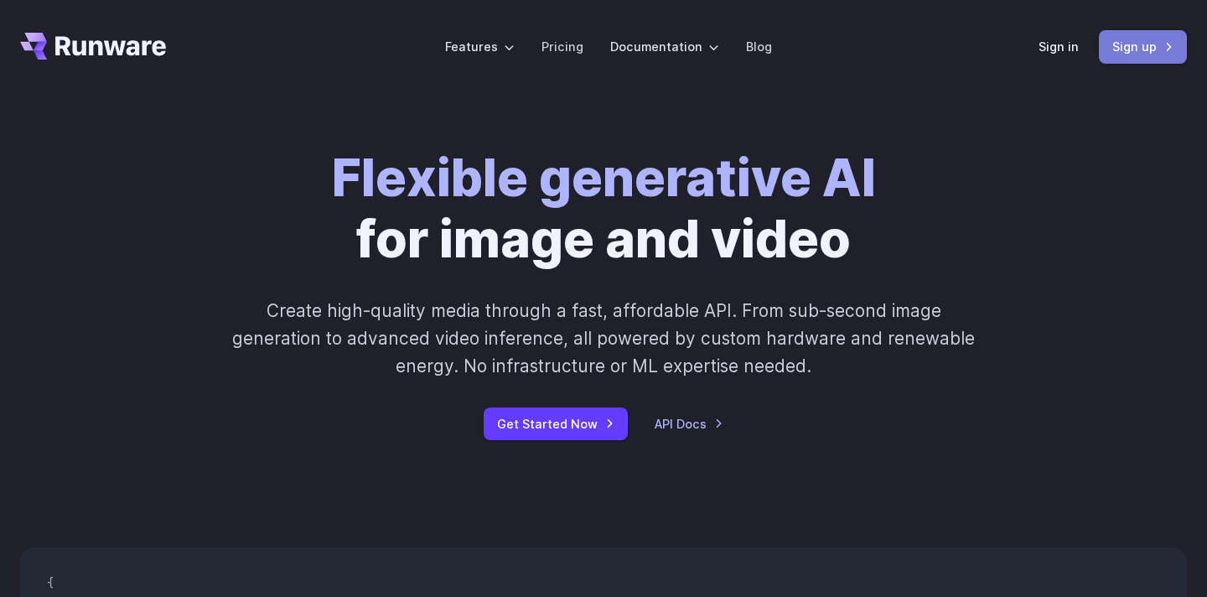
click at [1136, 53] on link "Sign up" at bounding box center [1143, 46] width 88 height 33
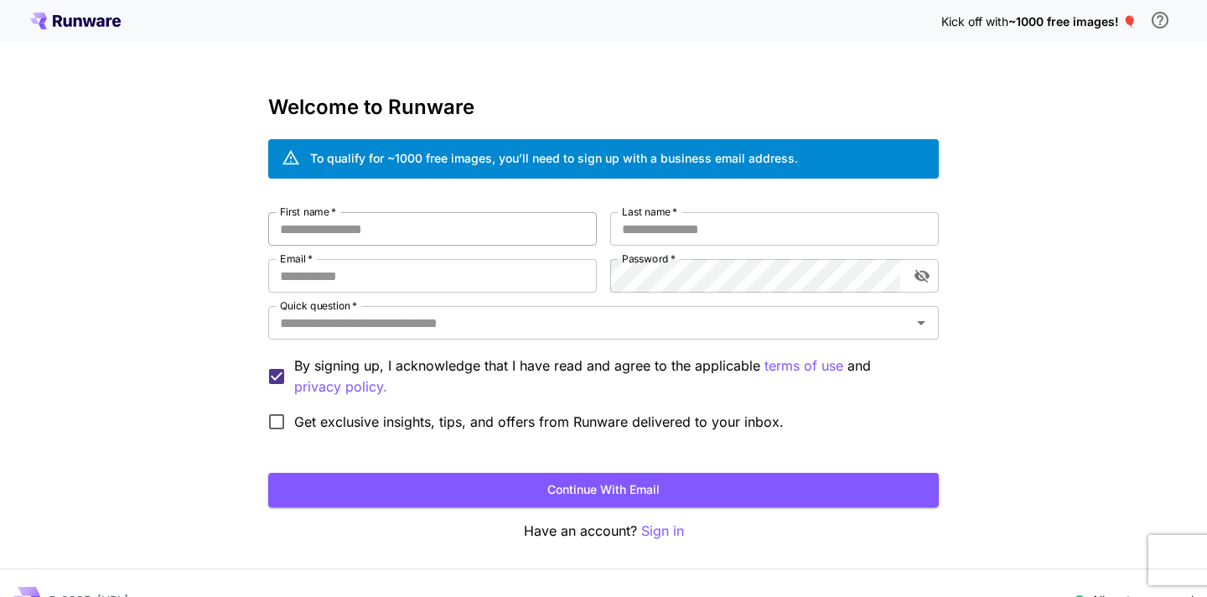
click at [465, 243] on input "First name   *" at bounding box center [432, 229] width 329 height 34
type input "***"
click at [365, 279] on input "Email   *" at bounding box center [432, 276] width 329 height 34
paste input "**********"
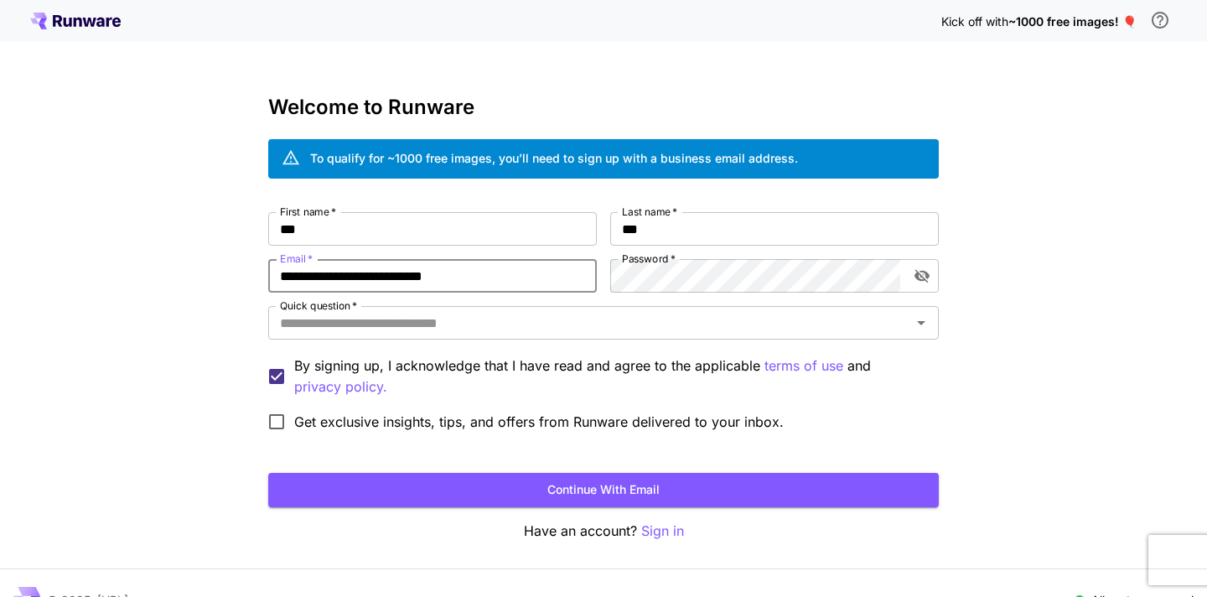
click at [474, 274] on input "**********" at bounding box center [432, 276] width 329 height 34
paste input "email"
type input "**********"
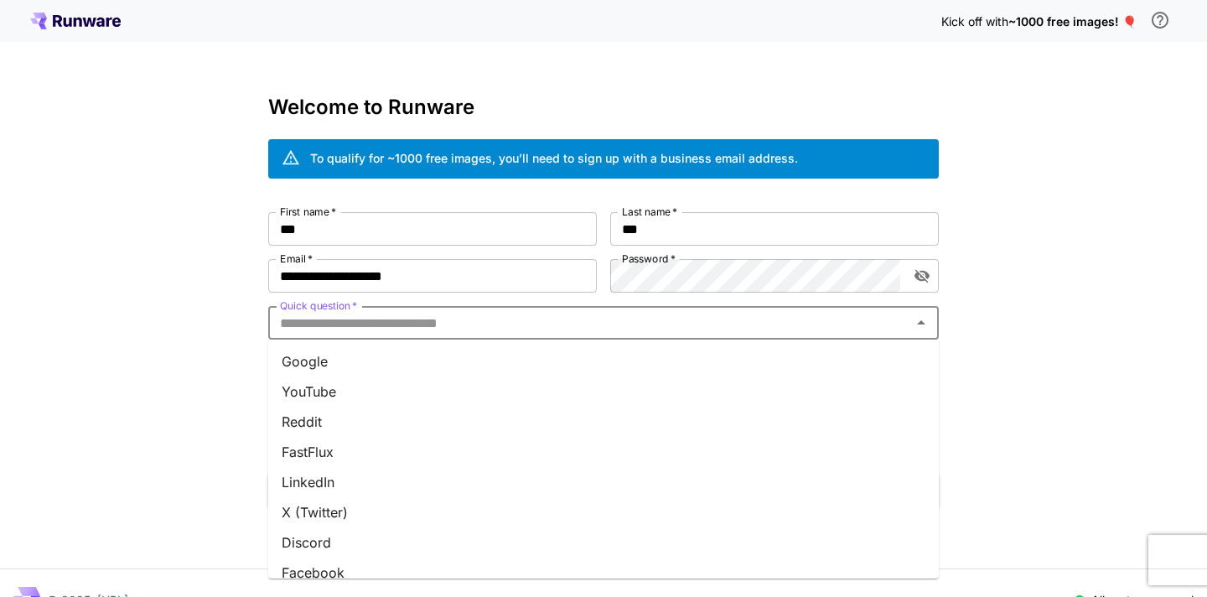
click at [468, 328] on input "Quick question   *" at bounding box center [589, 322] width 633 height 23
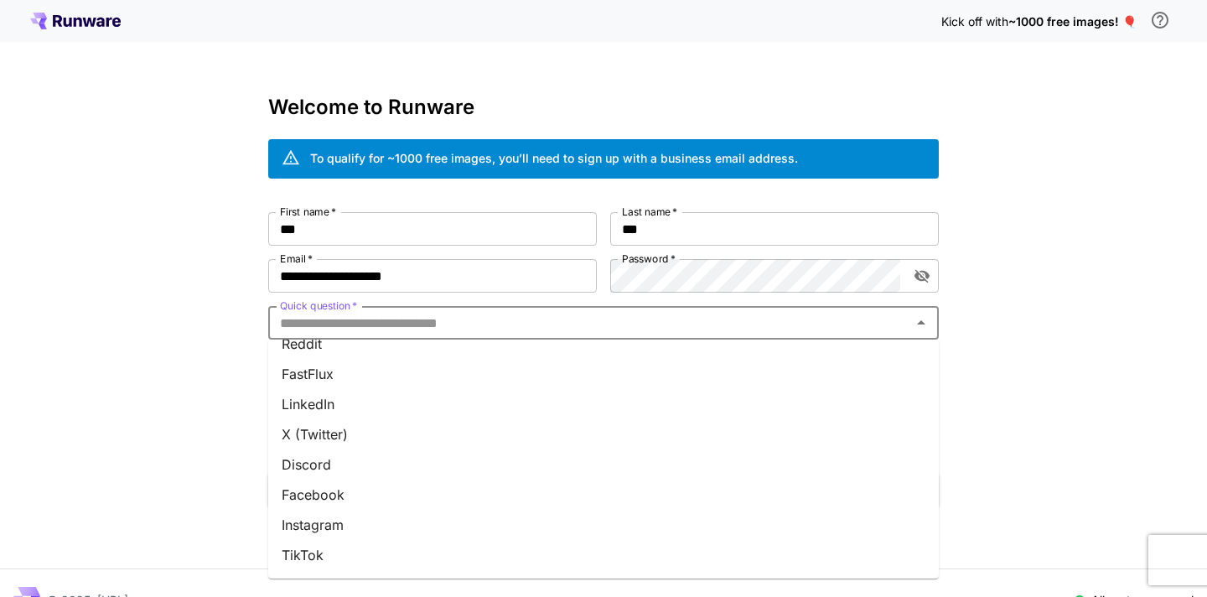
scroll to position [227, 0]
click at [452, 443] on li "Telegram" at bounding box center [603, 436] width 670 height 30
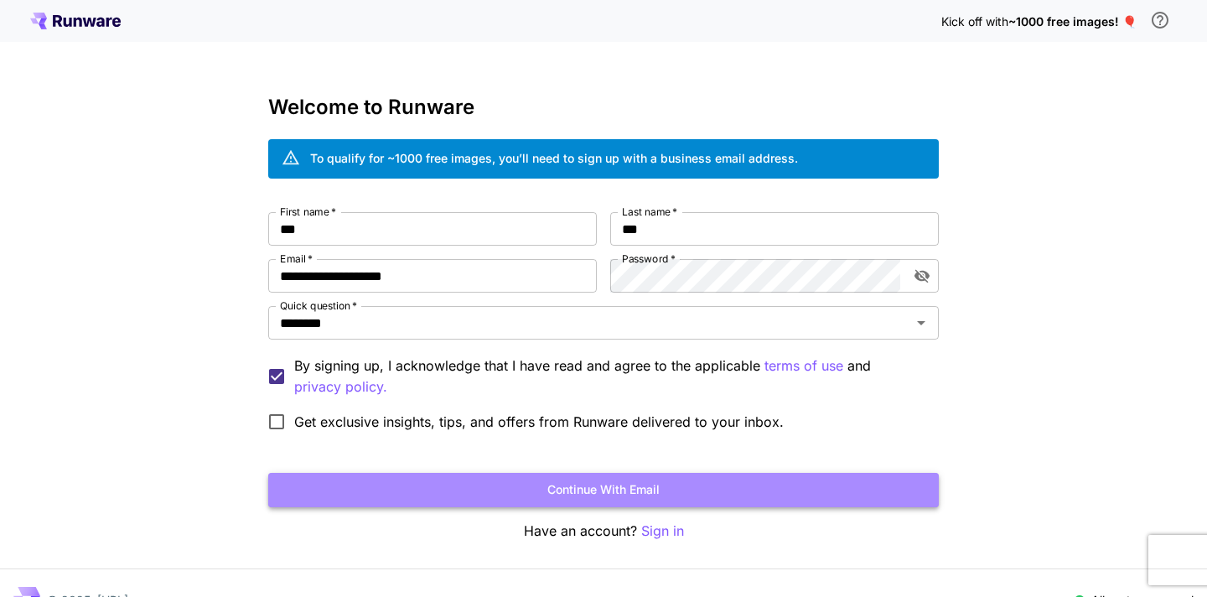
click at [432, 496] on button "Continue with email" at bounding box center [603, 490] width 670 height 34
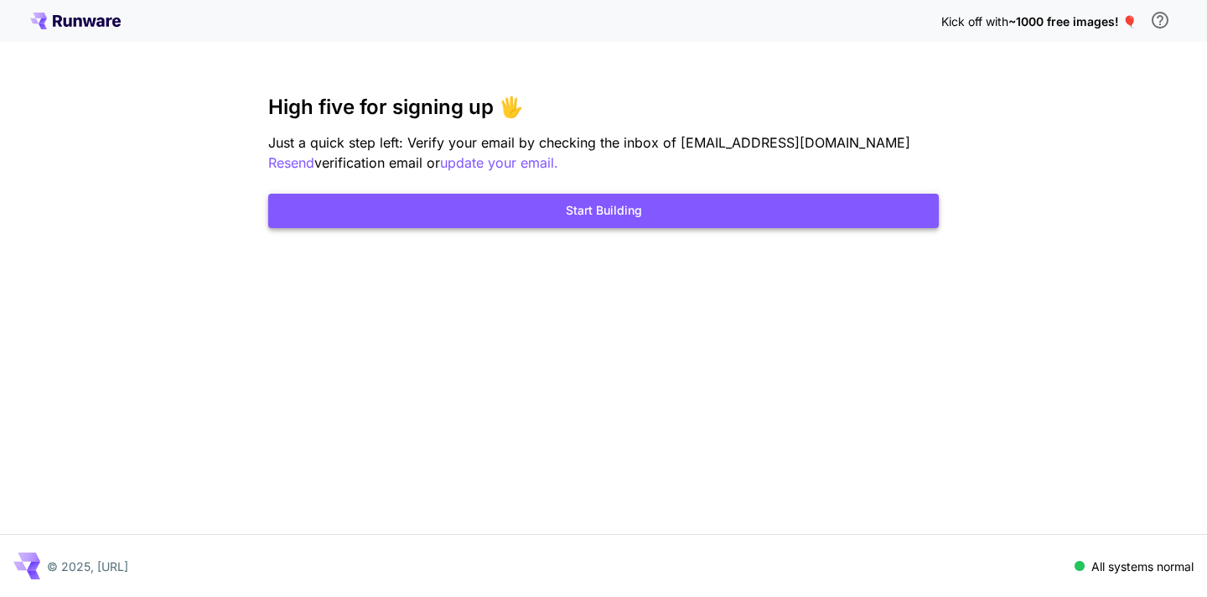
click at [500, 224] on button "Start Building" at bounding box center [603, 211] width 670 height 34
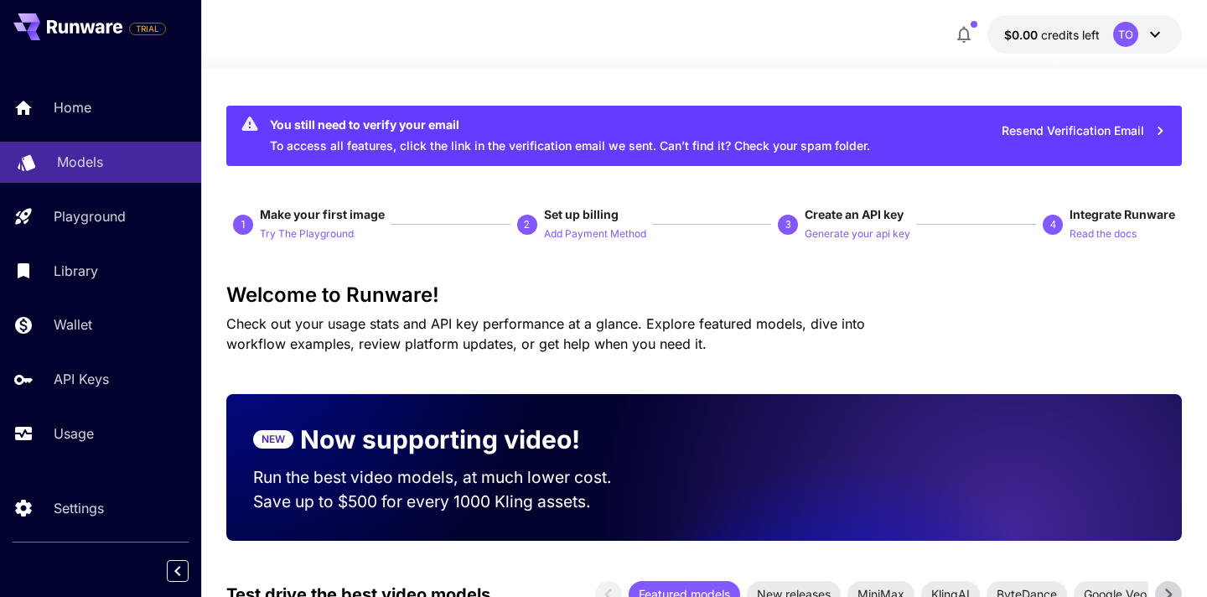
click at [120, 160] on div "Models" at bounding box center [122, 162] width 131 height 20
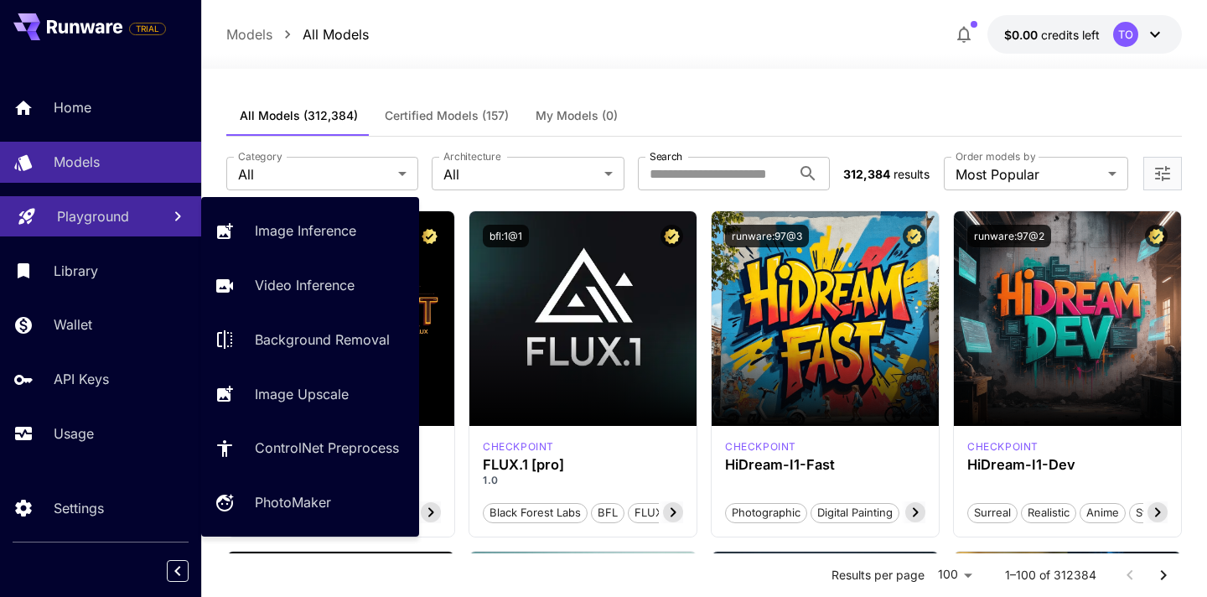
click at [122, 226] on p "Playground" at bounding box center [93, 216] width 72 height 20
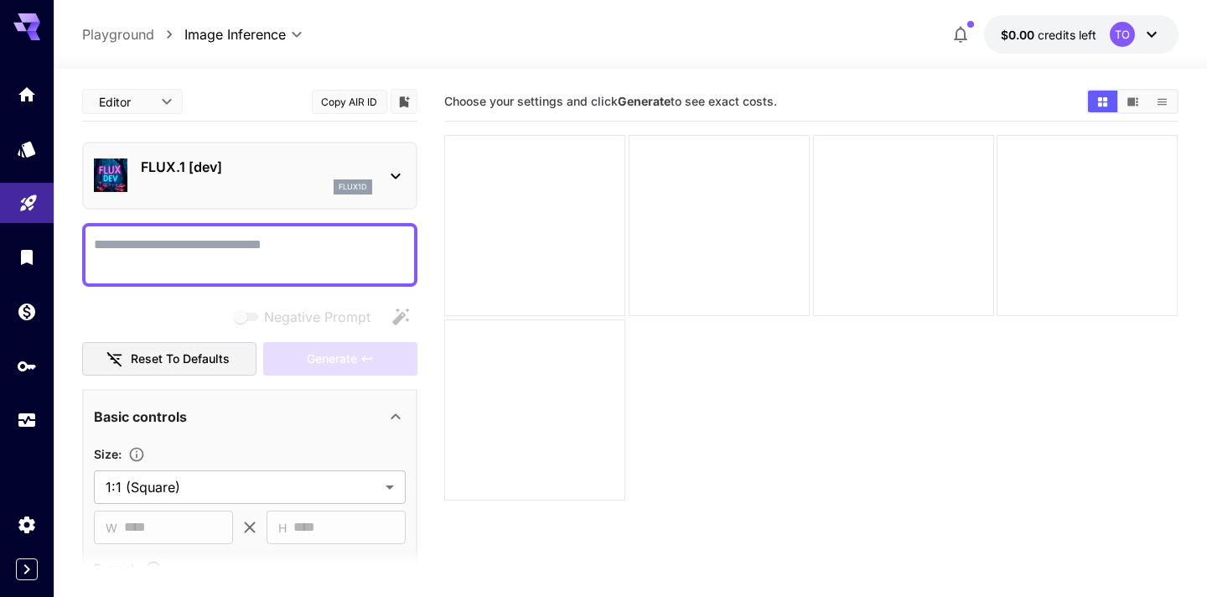
click at [215, 247] on textarea "Negative Prompt" at bounding box center [250, 255] width 312 height 40
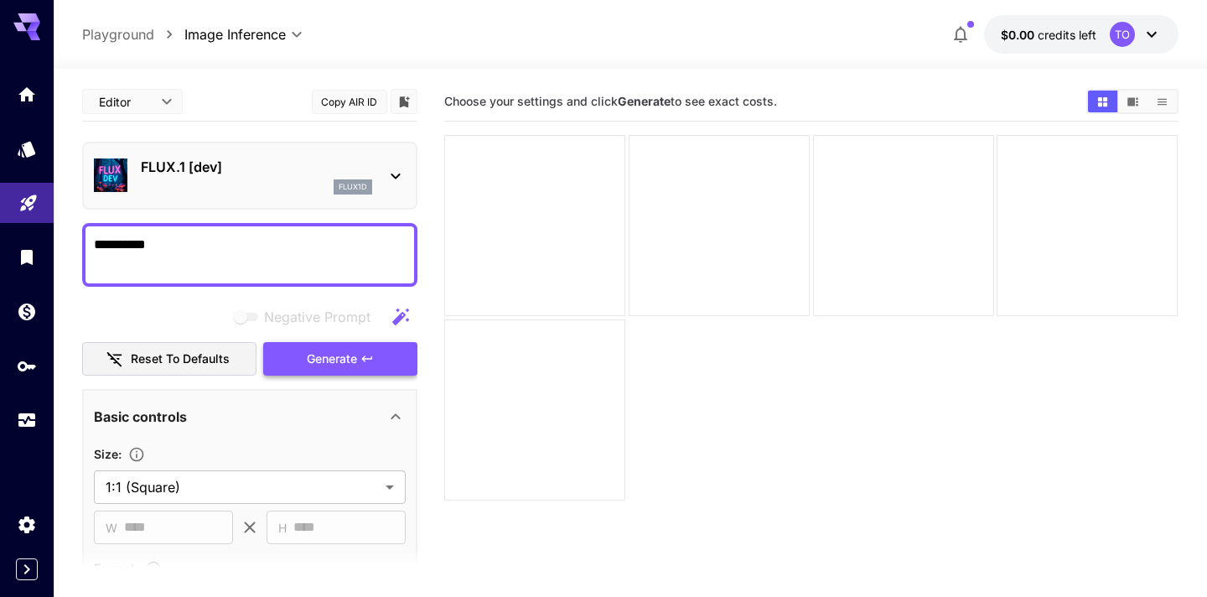
type textarea "**********"
click at [303, 357] on button "Generate" at bounding box center [340, 359] width 154 height 34
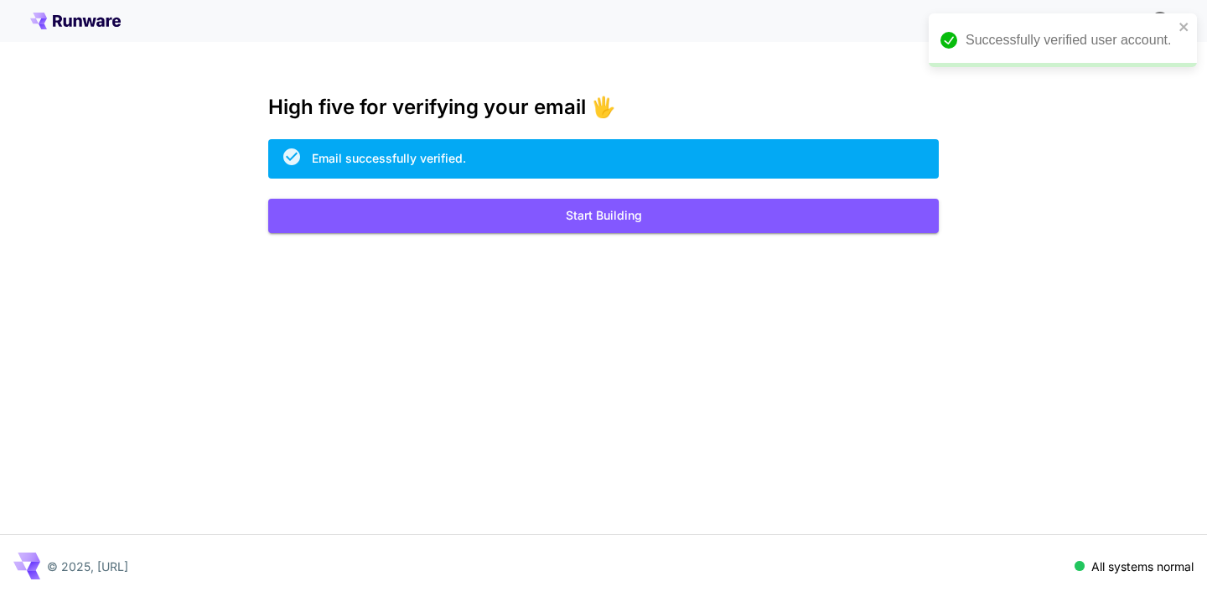
click at [478, 236] on div "Kick off with ~1000 free images! 🎈 High five for verifying your email 🖐️ Email …" at bounding box center [603, 298] width 1207 height 597
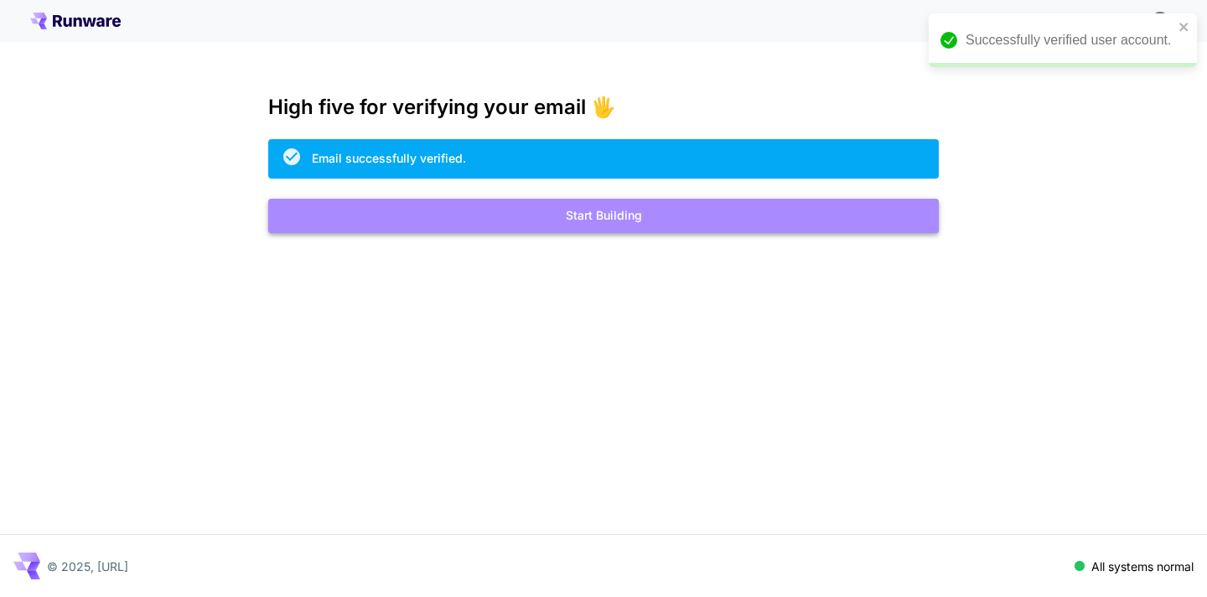
click at [484, 222] on button "Start Building" at bounding box center [603, 216] width 670 height 34
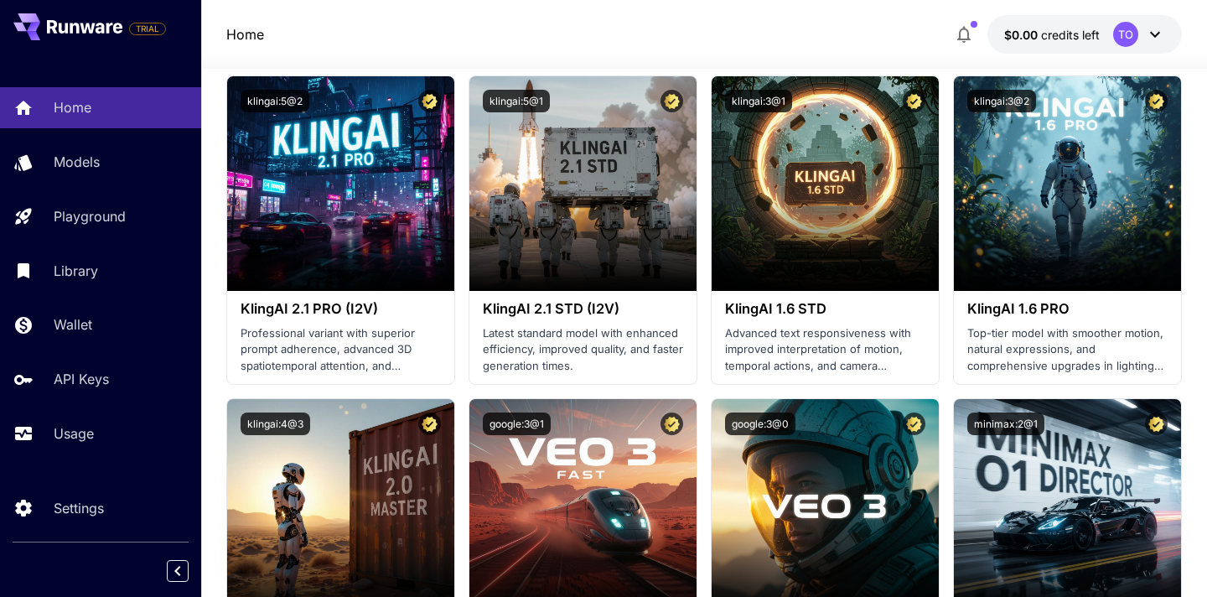
scroll to position [965, 0]
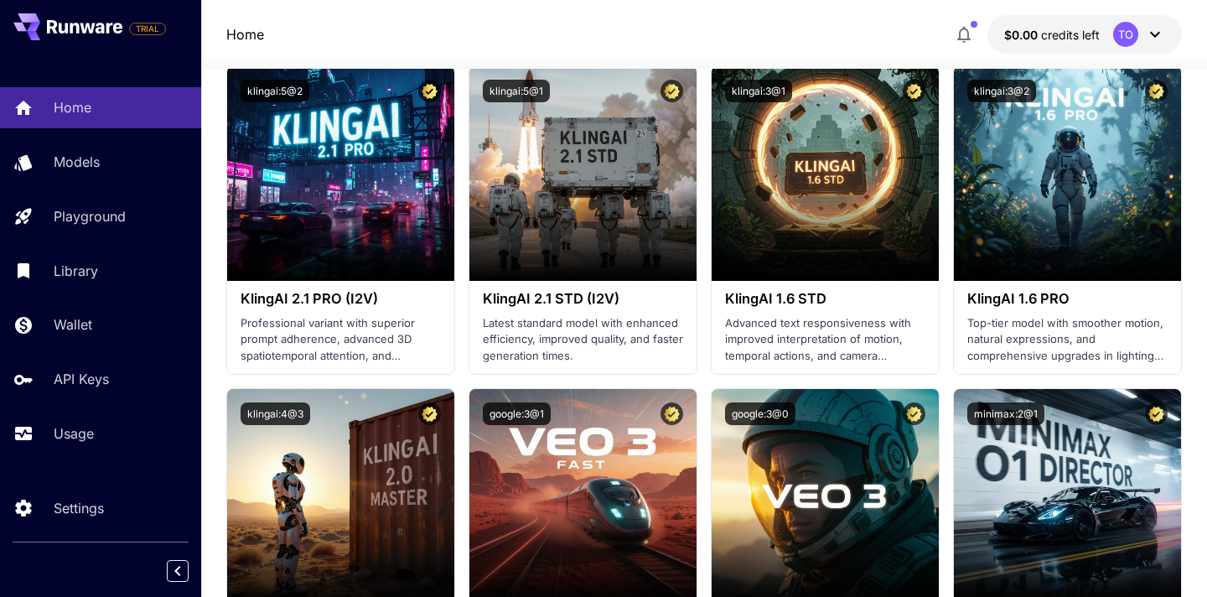
click at [1078, 33] on span "credits left" at bounding box center [1070, 35] width 59 height 14
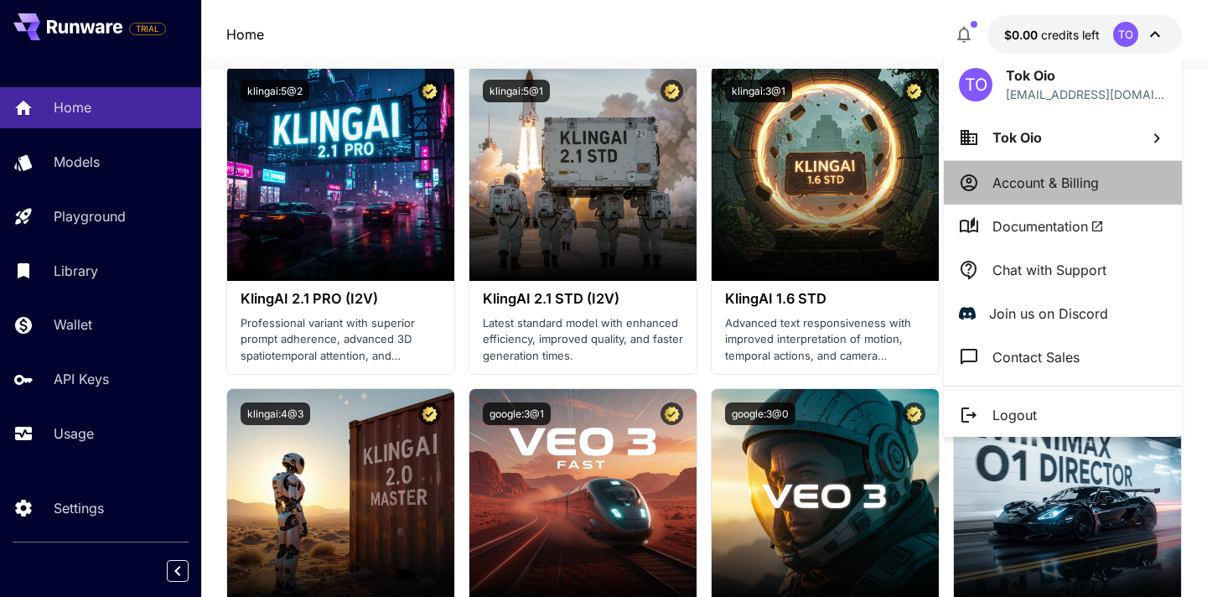
click at [1017, 169] on li "Account & Billing" at bounding box center [1063, 183] width 238 height 44
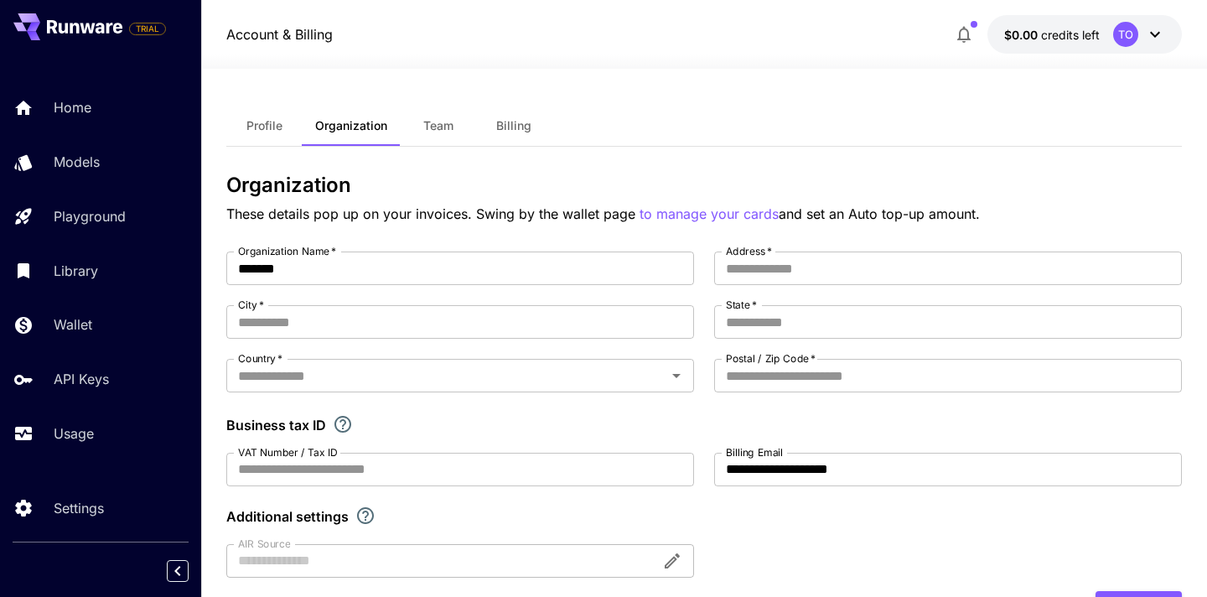
click at [261, 118] on span "Profile" at bounding box center [264, 125] width 36 height 15
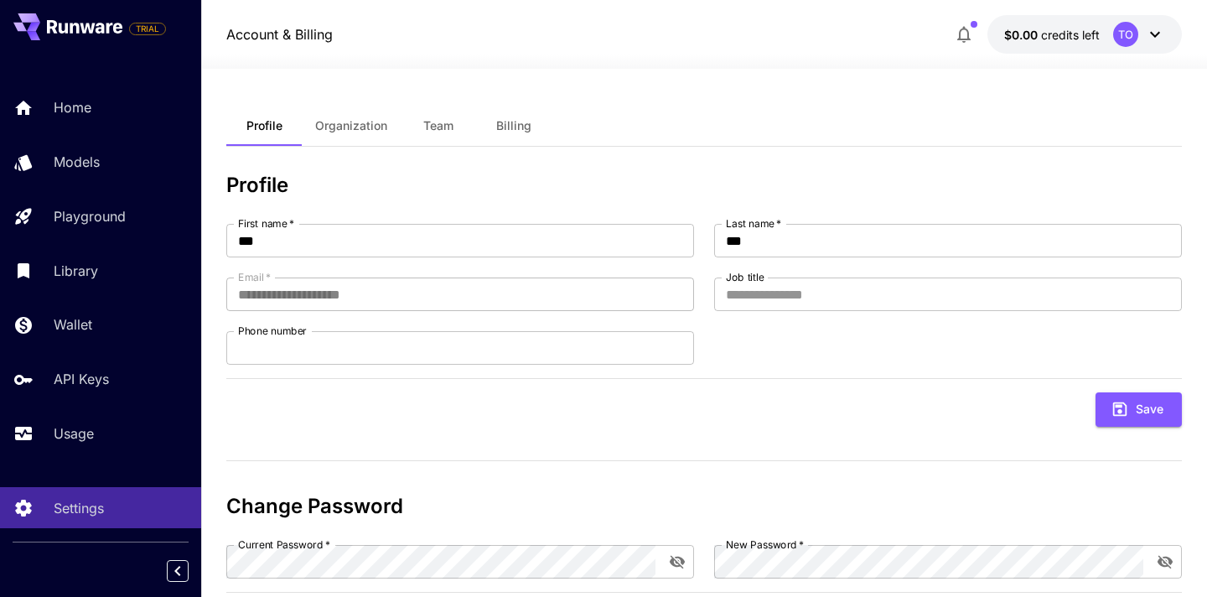
click at [476, 109] on button "Billing" at bounding box center [513, 126] width 75 height 40
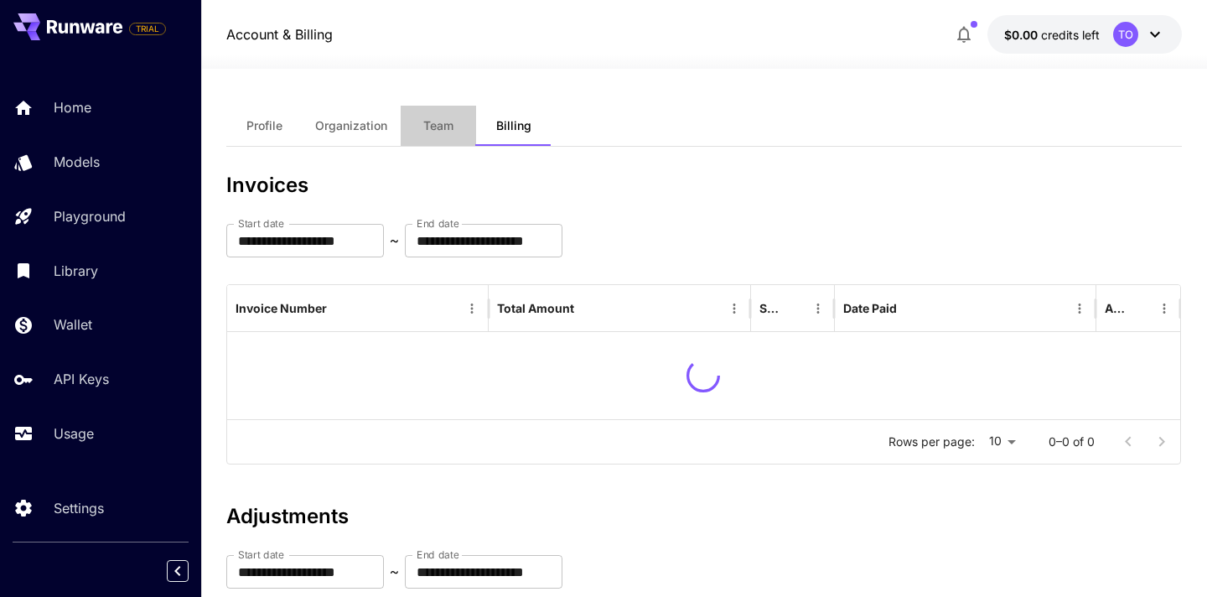
click at [447, 120] on span "Team" at bounding box center [438, 125] width 30 height 15
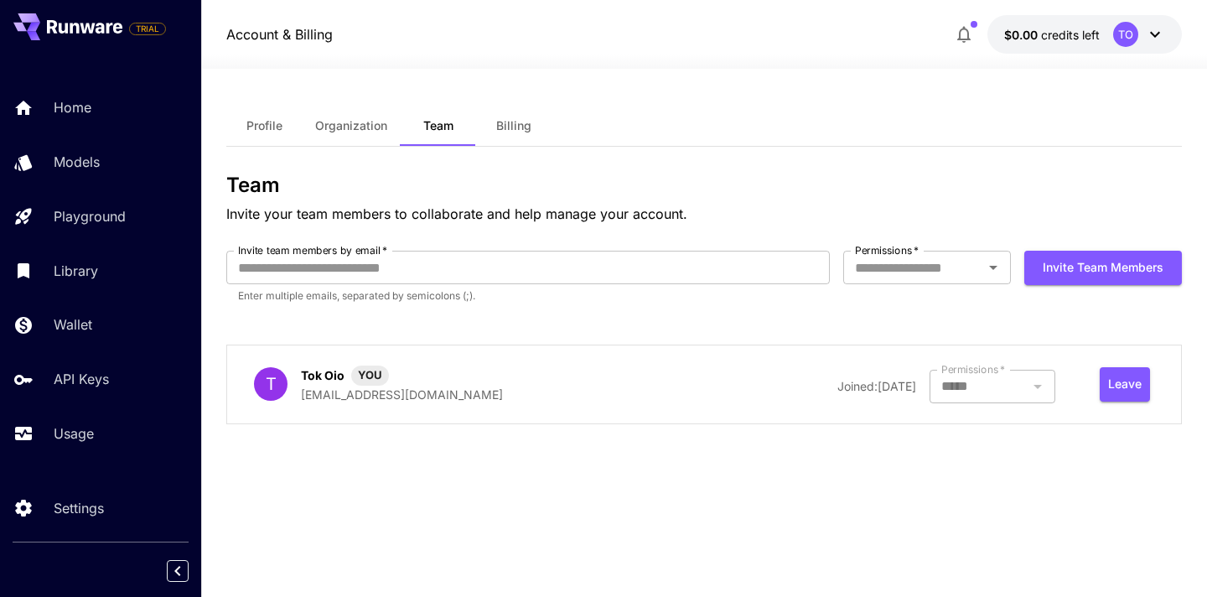
click at [426, 411] on div "T Tok Oio YOU nillio@newyork.io.vn Joined: 10 August, 2025 Permissions   * ****…" at bounding box center [703, 384] width 955 height 80
click at [310, 388] on p "[EMAIL_ADDRESS][DOMAIN_NAME]" at bounding box center [402, 395] width 202 height 18
click at [256, 389] on div "T" at bounding box center [271, 384] width 34 height 34
click at [96, 364] on link "API Keys" at bounding box center [100, 379] width 201 height 41
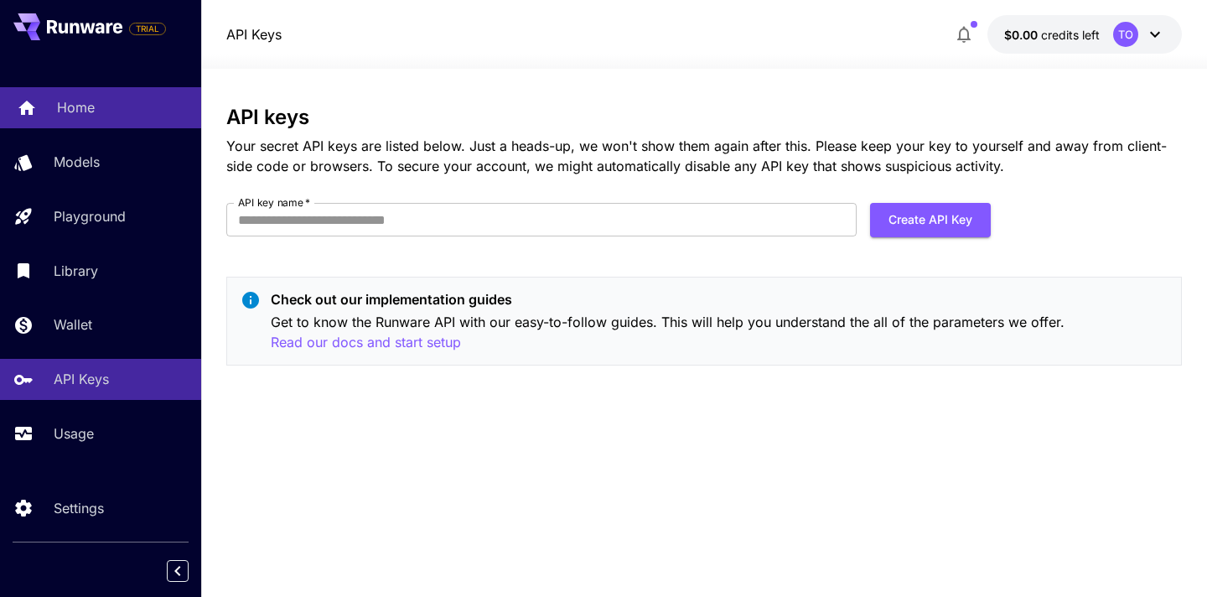
click at [131, 111] on div "Home" at bounding box center [122, 107] width 131 height 20
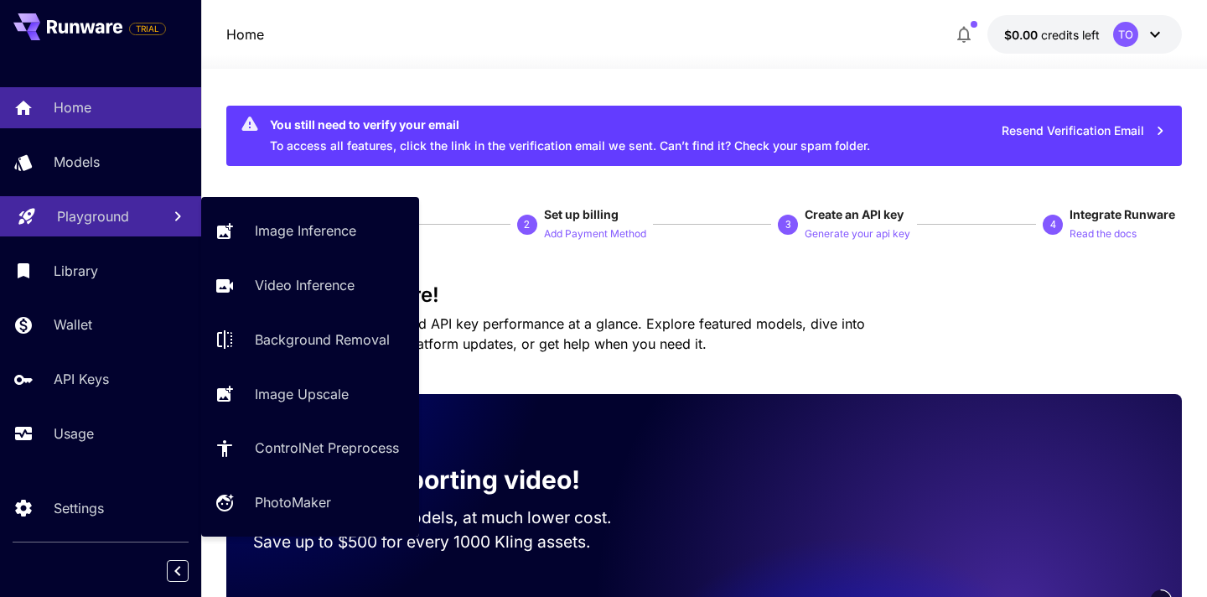
click at [69, 226] on p "Playground" at bounding box center [93, 216] width 72 height 20
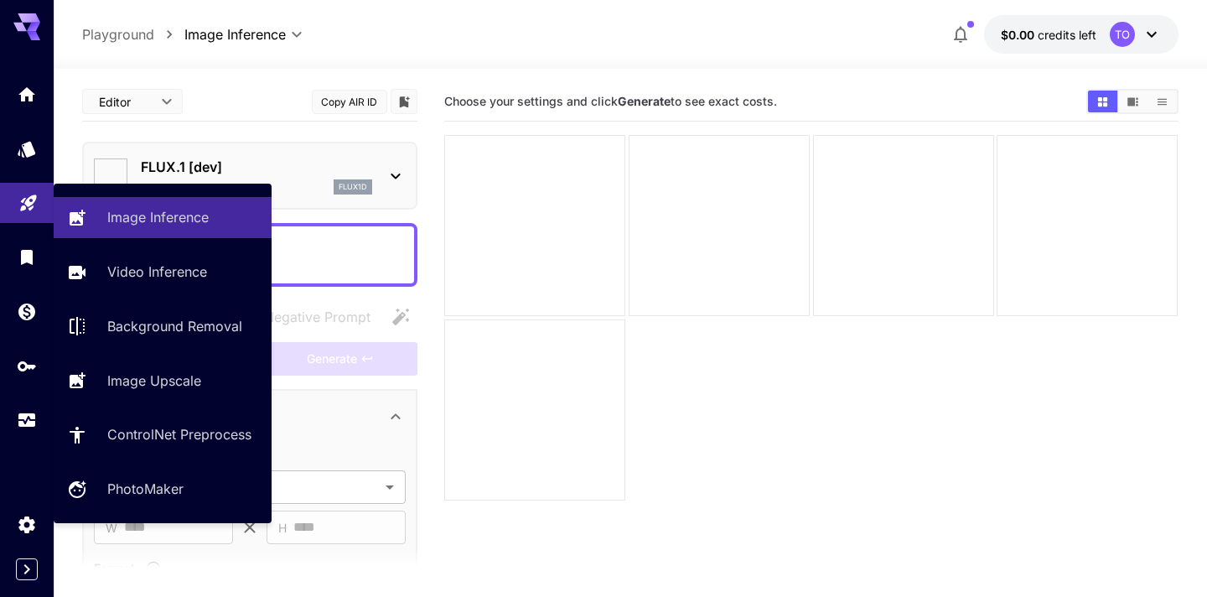
type input "**********"
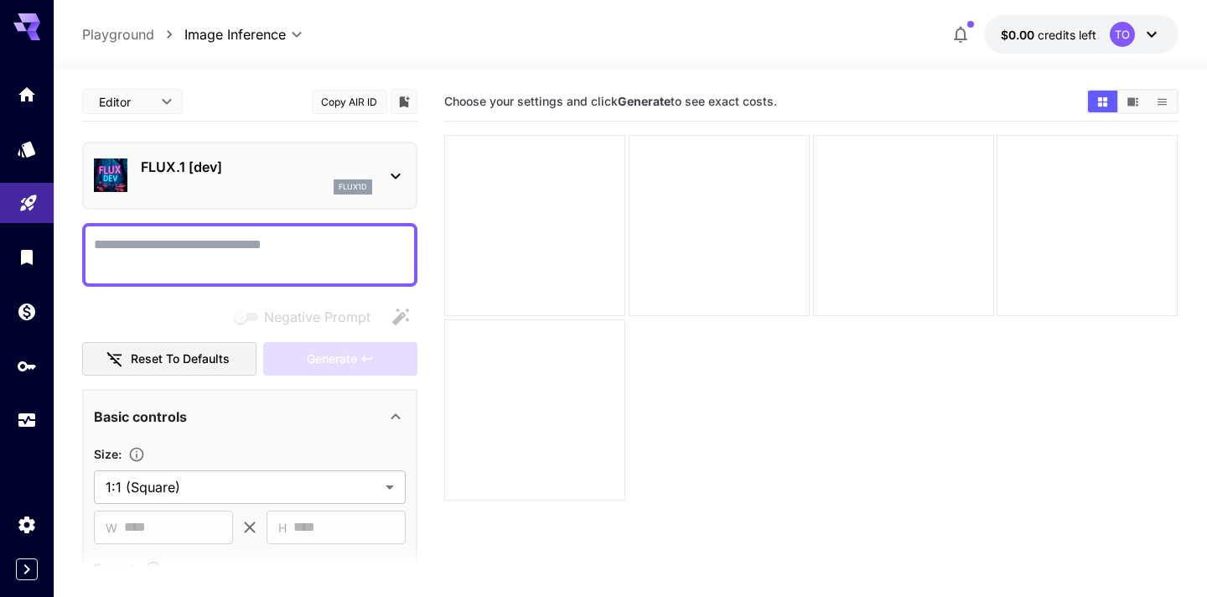
click at [344, 179] on div "FLUX.1 [dev] flux1d" at bounding box center [256, 176] width 231 height 38
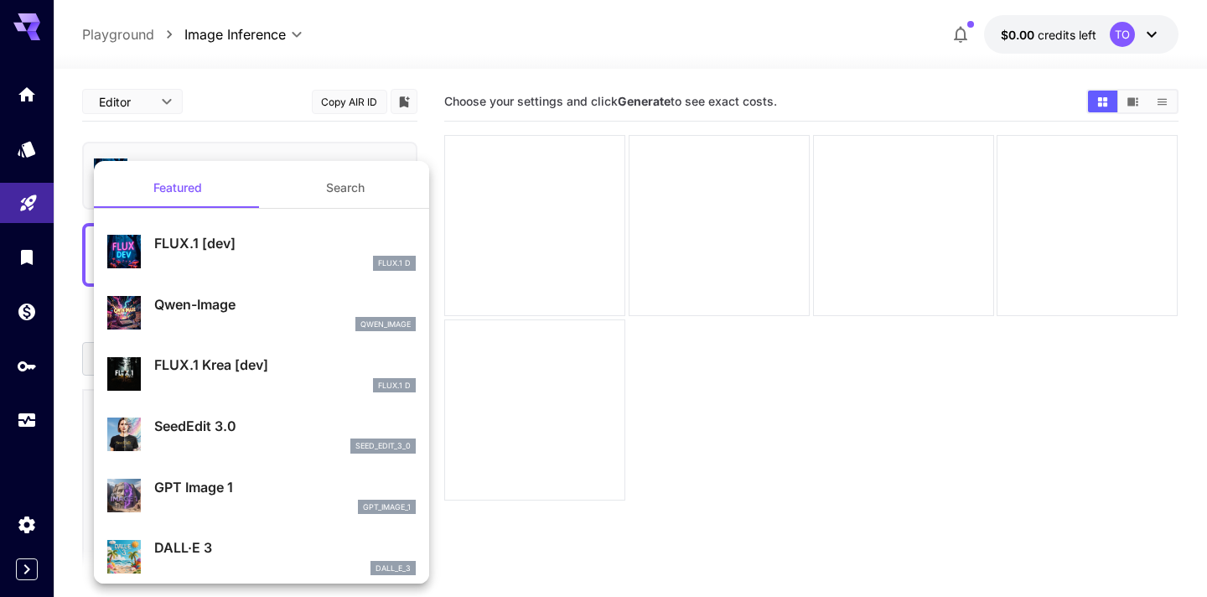
click at [371, 146] on div at bounding box center [603, 298] width 1207 height 597
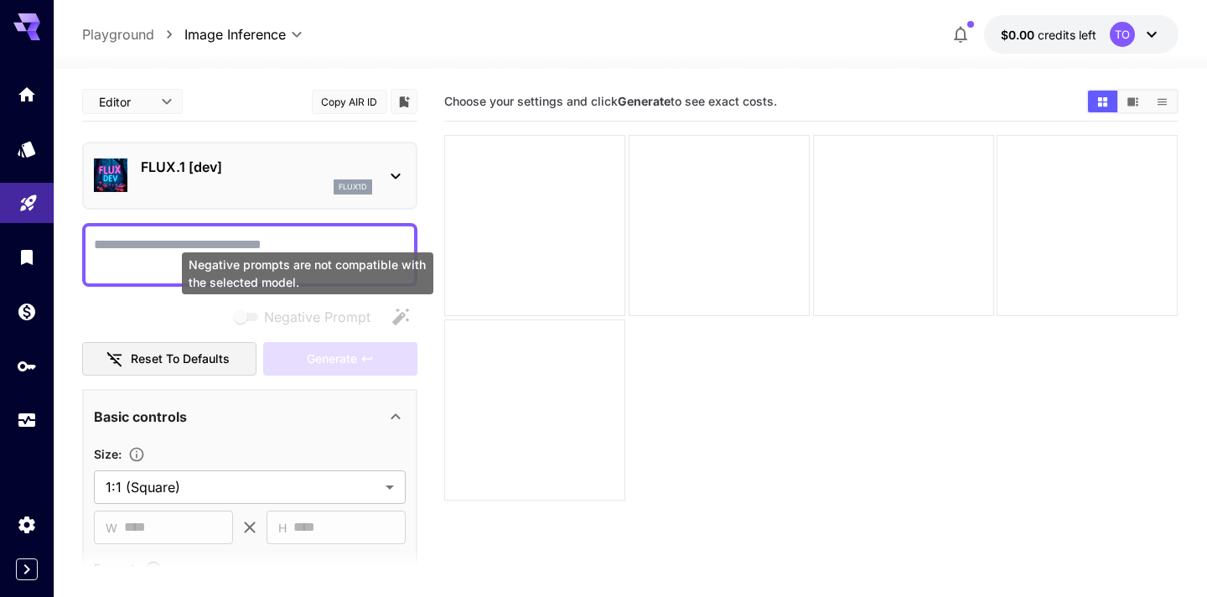
click at [276, 261] on div "Negative prompts are not compatible with the selected model." at bounding box center [307, 273] width 251 height 42
click at [251, 253] on div "Negative prompts are not compatible with the selected model." at bounding box center [307, 273] width 251 height 42
click at [253, 245] on textarea "Negative Prompt" at bounding box center [250, 255] width 312 height 40
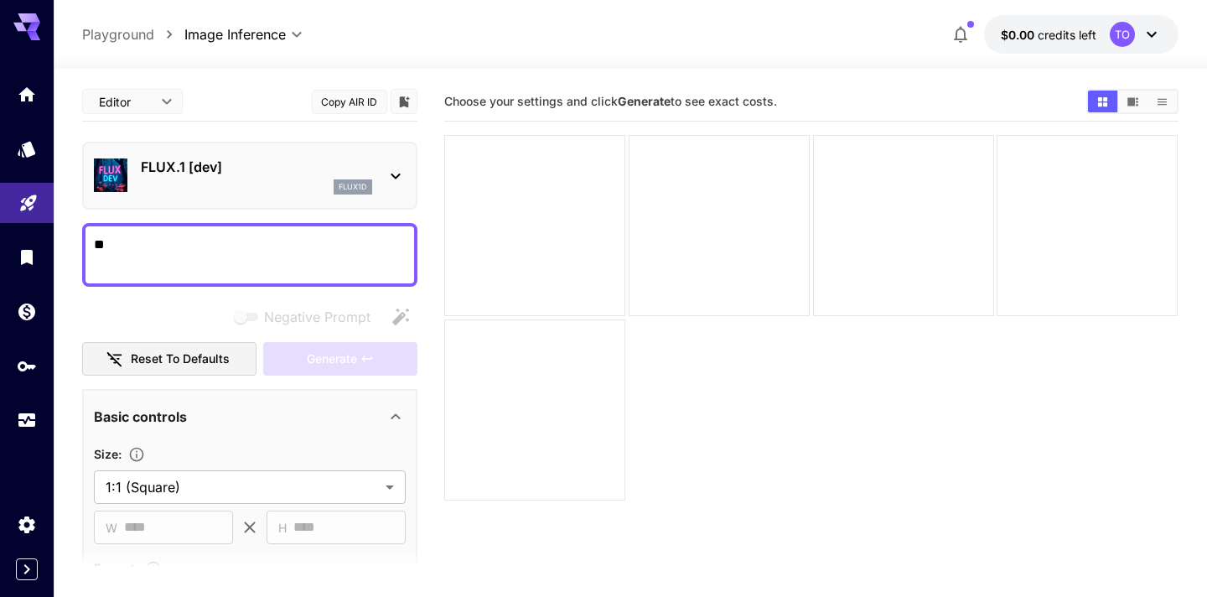
type textarea "*"
type textarea "****"
click at [377, 358] on button "Generate" at bounding box center [340, 359] width 154 height 34
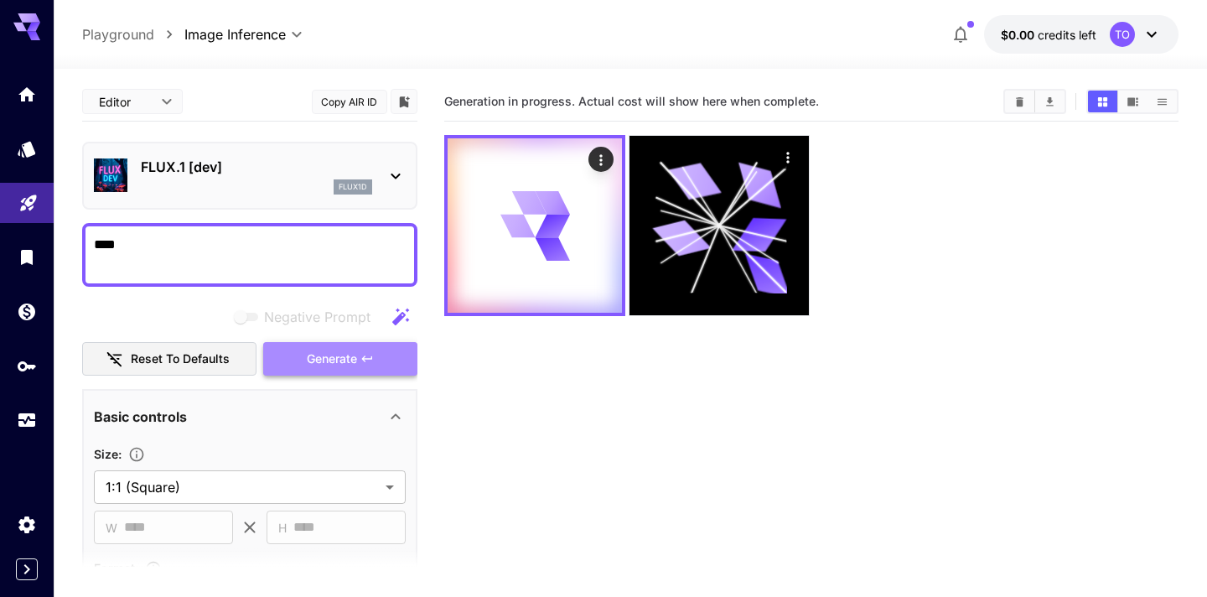
click at [377, 358] on button "Generate" at bounding box center [340, 359] width 154 height 34
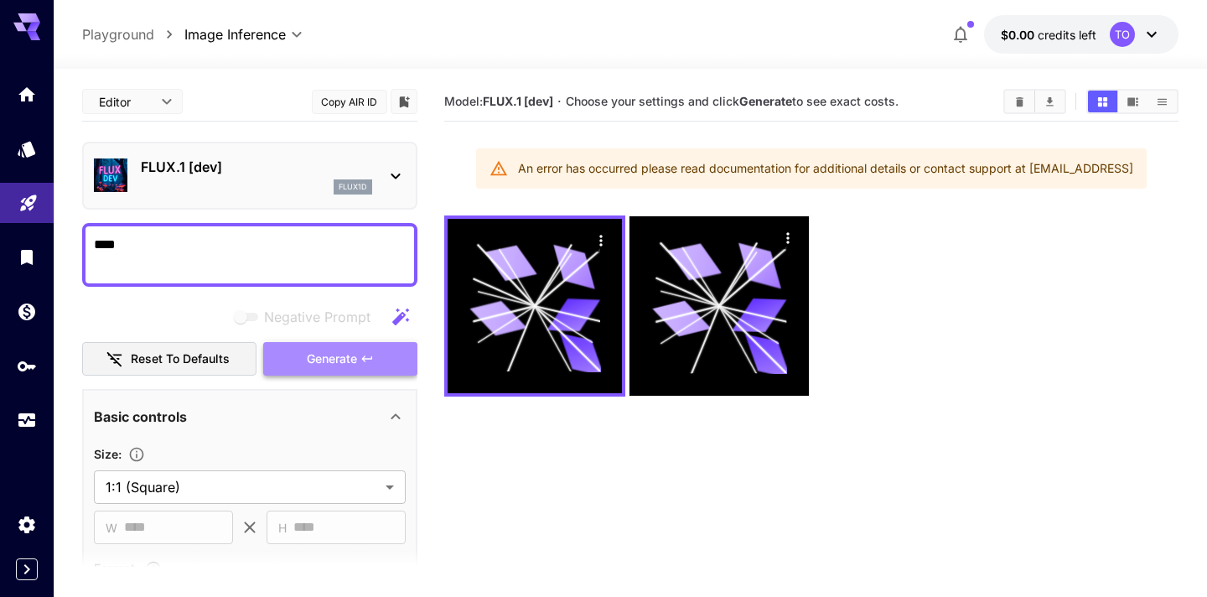
click at [377, 358] on button "Generate" at bounding box center [340, 359] width 154 height 34
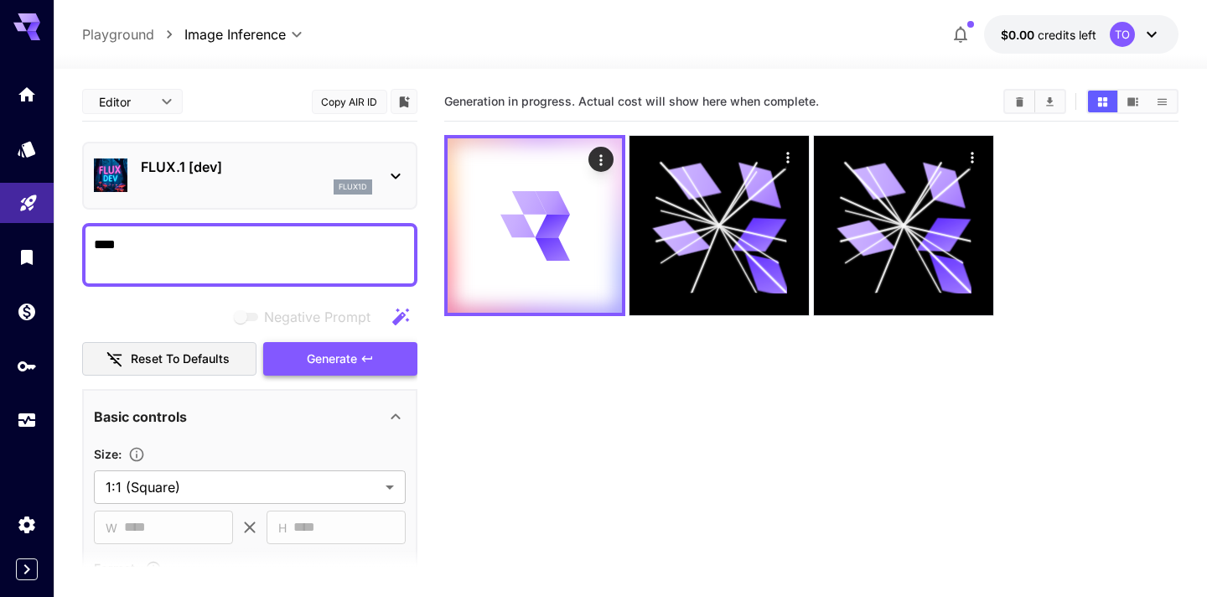
click at [377, 358] on button "Generate" at bounding box center [340, 359] width 154 height 34
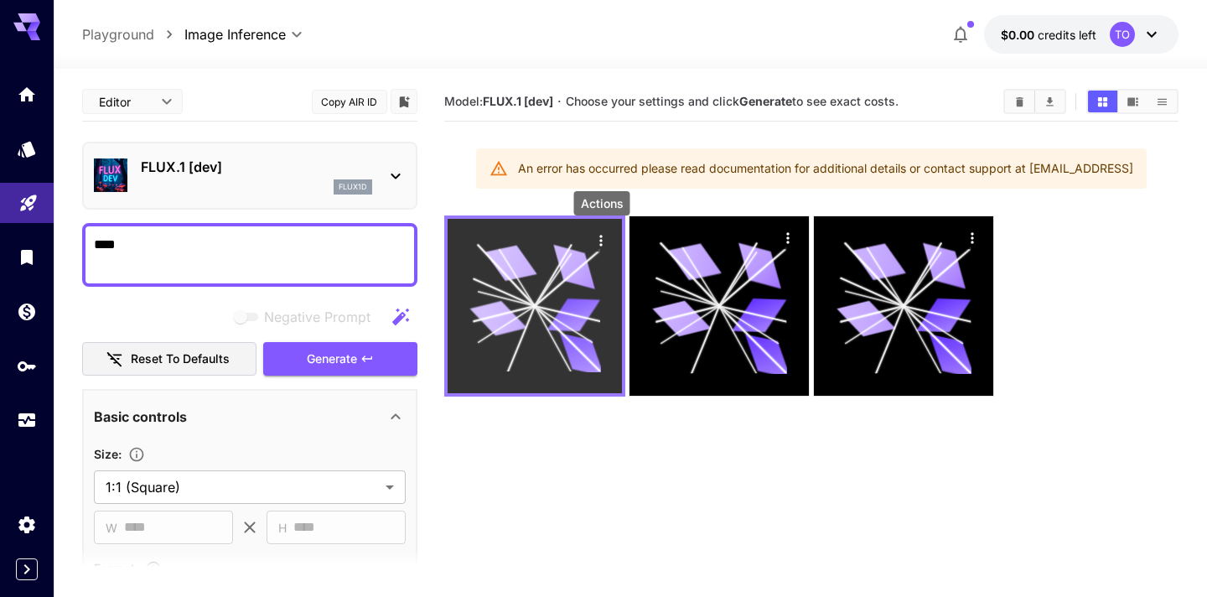
click at [602, 235] on icon "Actions" at bounding box center [601, 240] width 17 height 17
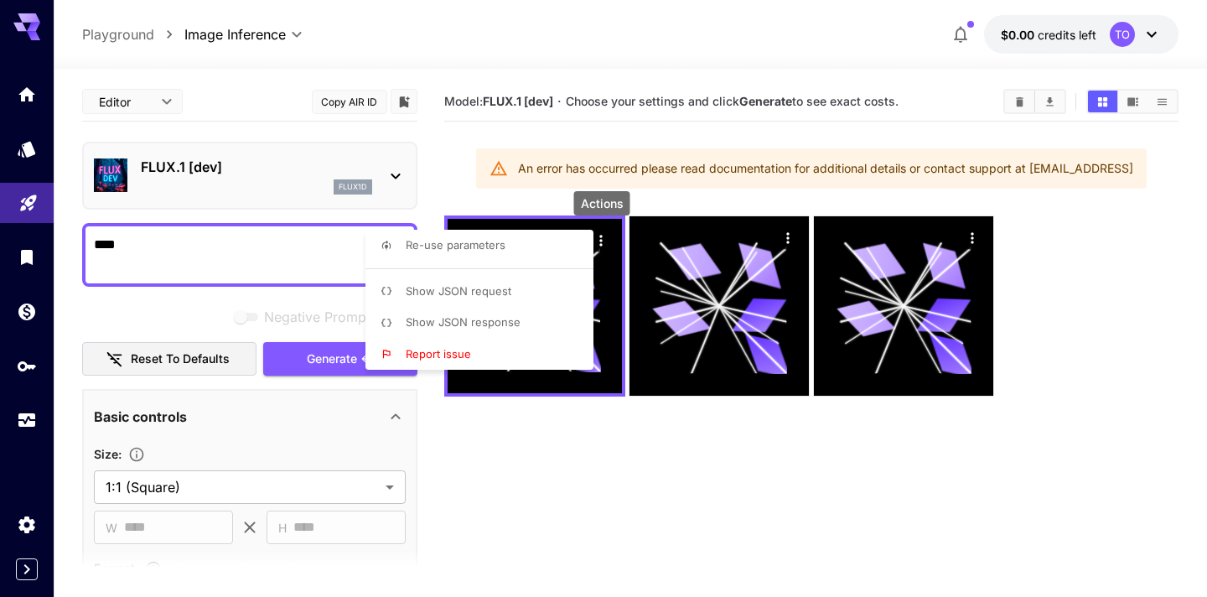
click at [494, 297] on span "Show JSON request" at bounding box center [459, 290] width 106 height 13
click at [940, 169] on div at bounding box center [603, 298] width 1207 height 597
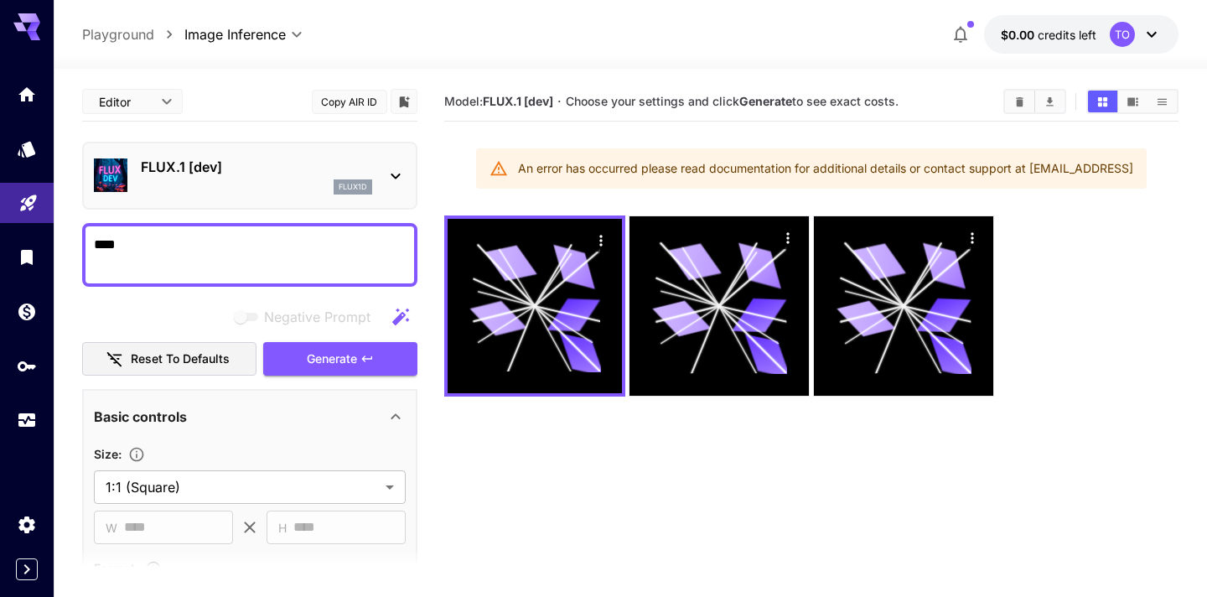
click at [939, 169] on div at bounding box center [603, 298] width 1207 height 597
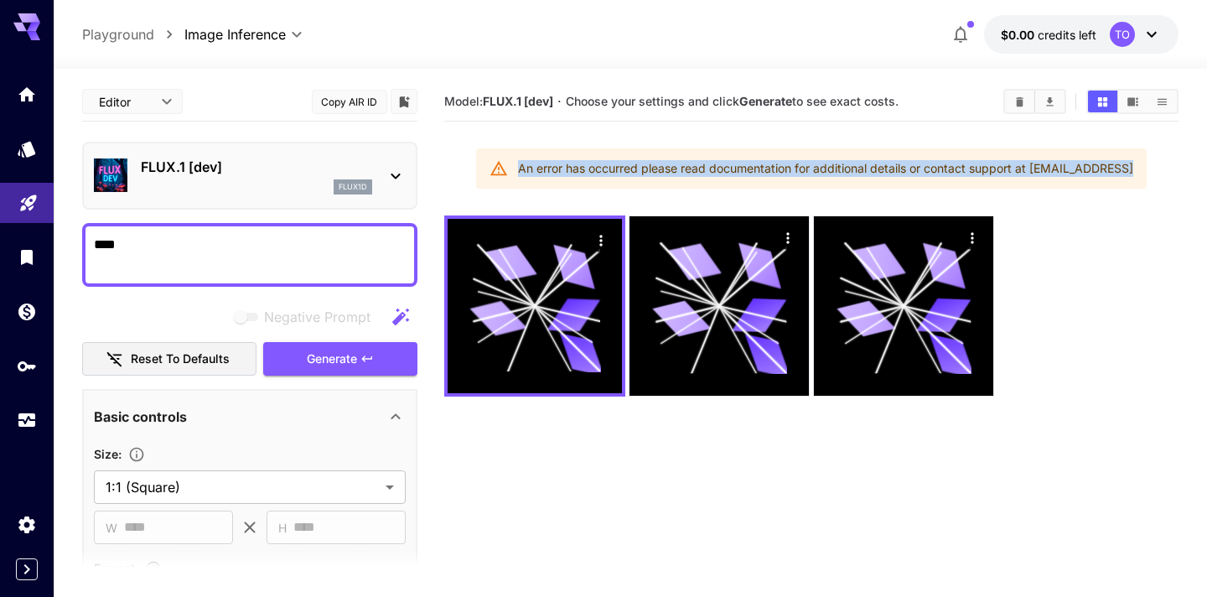
click at [939, 169] on div "An error has occurred please read documentation for additional details or conta…" at bounding box center [825, 168] width 615 height 30
click at [1135, 29] on div "TO" at bounding box center [1136, 34] width 52 height 25
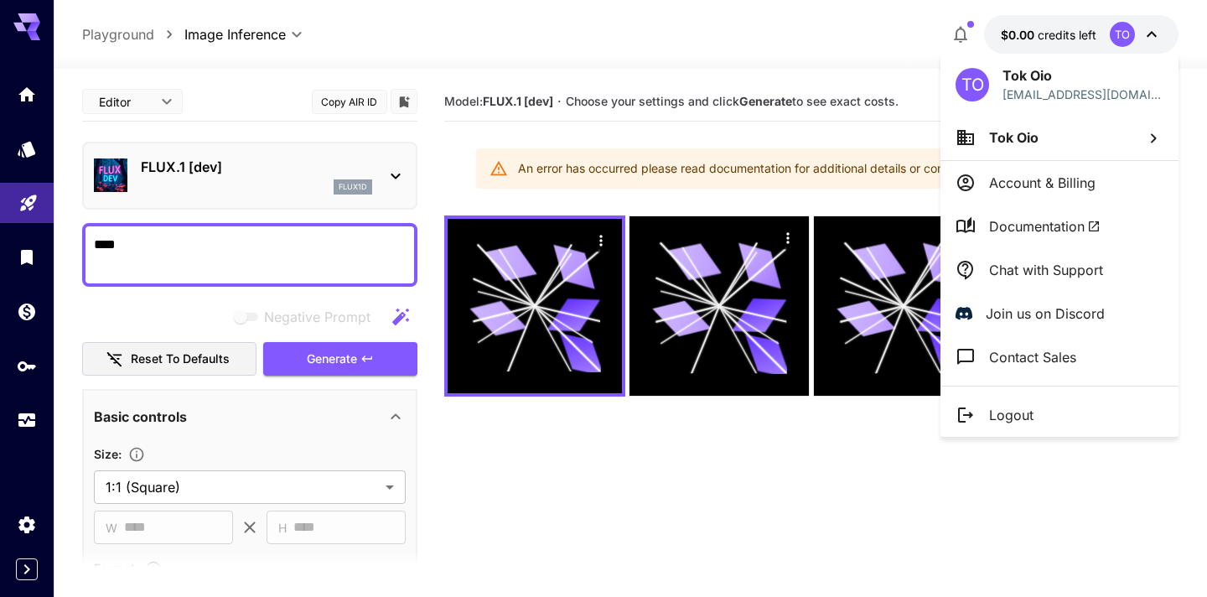
click at [619, 455] on div at bounding box center [603, 298] width 1207 height 597
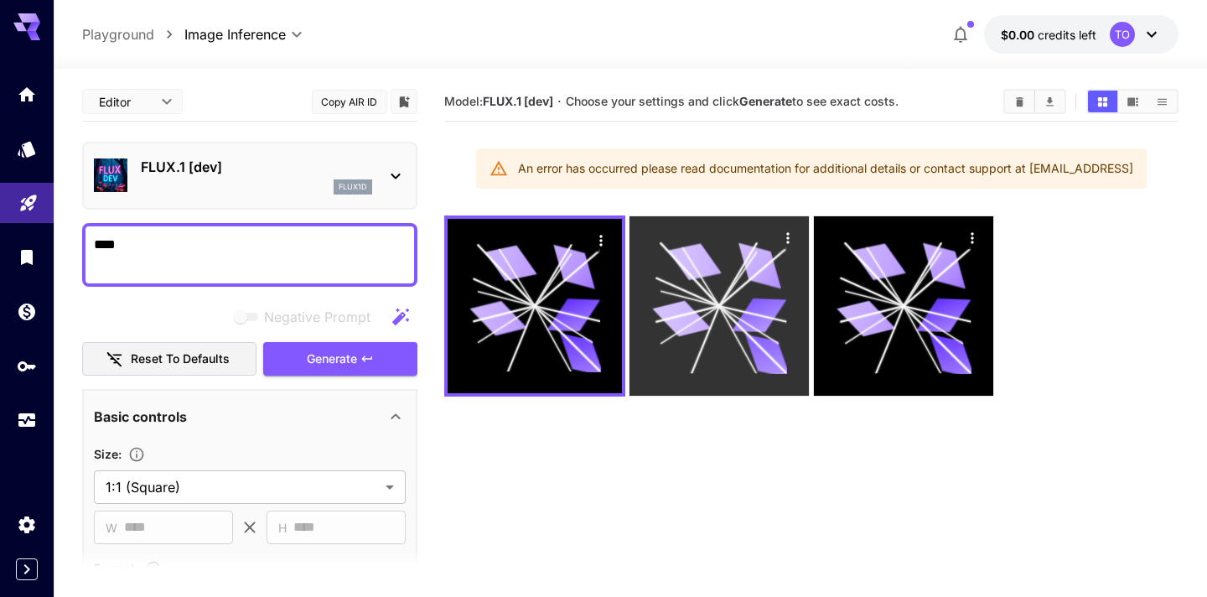
click at [708, 332] on icon at bounding box center [705, 340] width 28 height 68
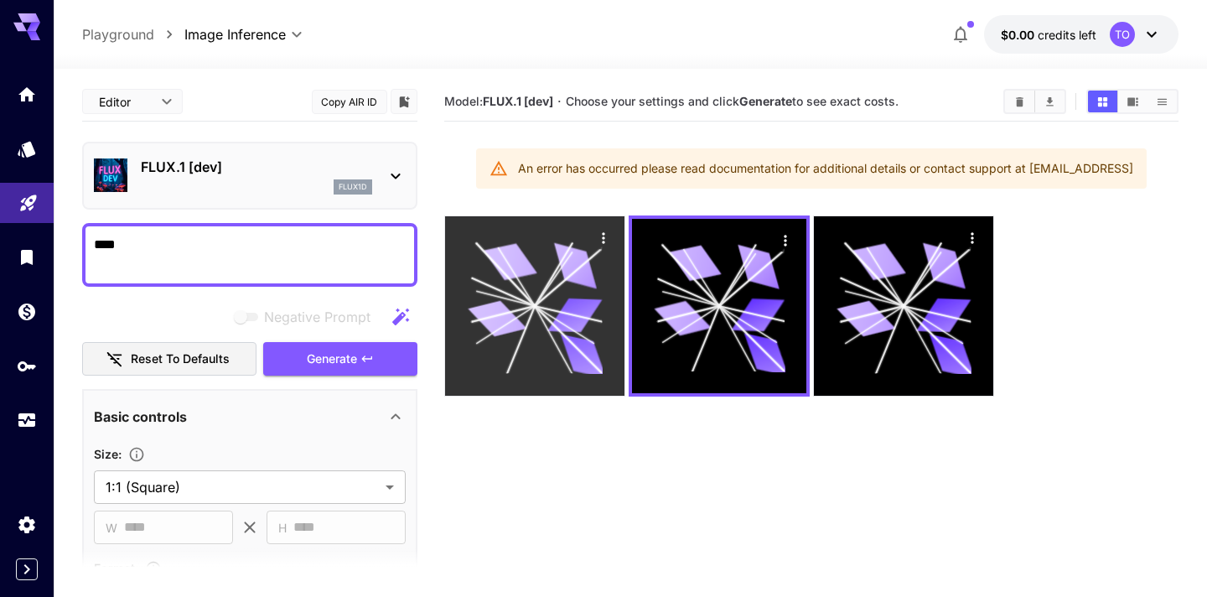
click at [560, 322] on icon at bounding box center [566, 325] width 60 height 38
